Goal: Navigation & Orientation: Find specific page/section

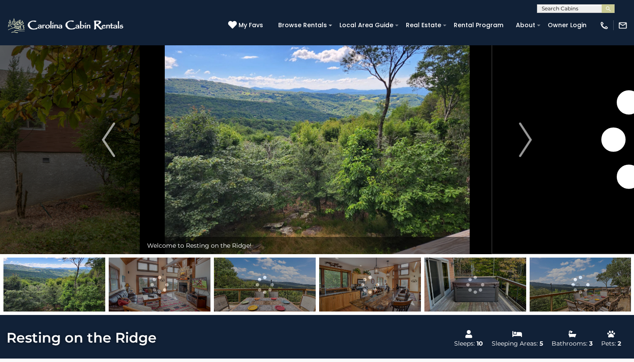
click at [103, 25] on img at bounding box center [65, 25] width 119 height 17
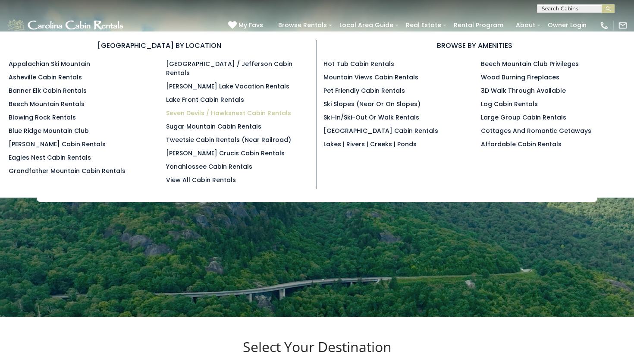
click at [226, 109] on link "Seven Devils / Hawksnest Cabin Rentals" at bounding box center [228, 113] width 125 height 9
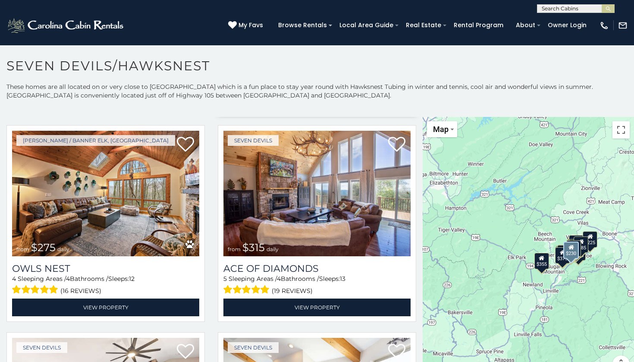
scroll to position [1253, 0]
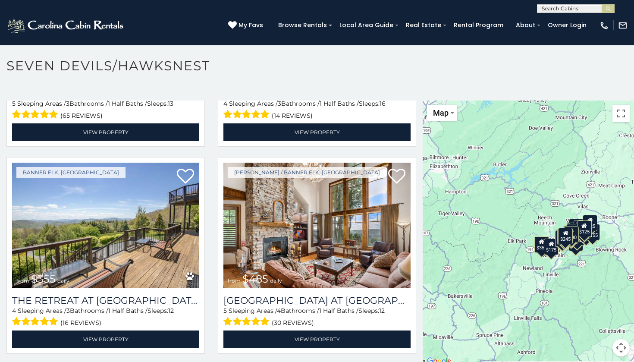
click at [97, 27] on img at bounding box center [65, 25] width 119 height 17
